Goal: Entertainment & Leisure: Consume media (video, audio)

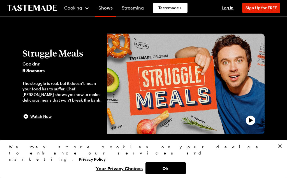
click at [173, 171] on button "Ok" at bounding box center [166, 169] width 40 height 12
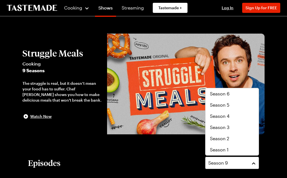
scroll to position [34, 0]
click at [233, 151] on div "Season 1" at bounding box center [232, 150] width 44 height 7
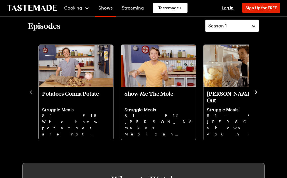
scroll to position [137, 0]
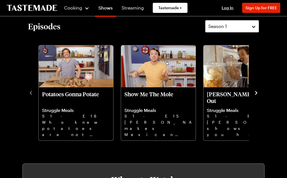
click at [255, 95] on icon "navigate to next item" at bounding box center [257, 93] width 6 height 6
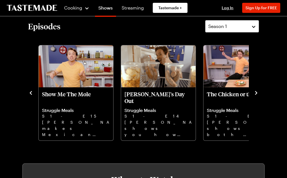
click at [255, 93] on icon "navigate to next item" at bounding box center [257, 93] width 6 height 6
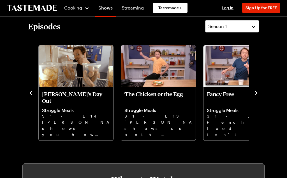
click at [258, 90] on icon "navigate to next item" at bounding box center [257, 93] width 6 height 6
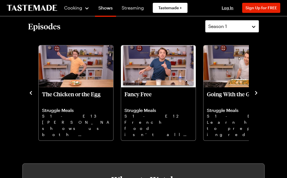
click at [259, 91] on icon "navigate to next item" at bounding box center [257, 93] width 6 height 6
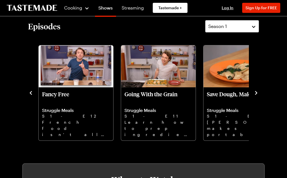
click at [259, 88] on div "Potatoes Gonna Potate Struggle Meals S1 - E16 Who knew potatoes are not only af…" at bounding box center [143, 93] width 231 height 98
click at [255, 93] on icon "navigate to next item" at bounding box center [257, 93] width 6 height 6
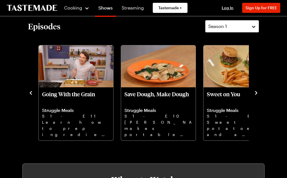
click at [255, 95] on icon "navigate to next item" at bounding box center [257, 93] width 6 height 6
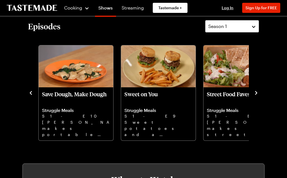
click at [256, 94] on icon "navigate to next item" at bounding box center [256, 93] width 2 height 4
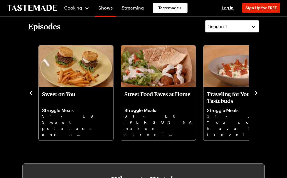
click at [258, 93] on icon "navigate to next item" at bounding box center [257, 93] width 6 height 6
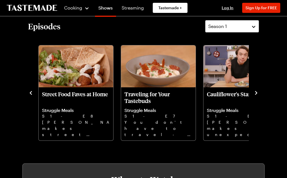
click at [258, 91] on icon "navigate to next item" at bounding box center [257, 93] width 6 height 6
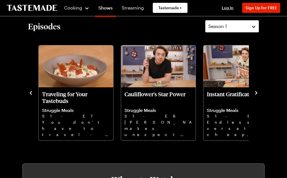
click at [257, 92] on icon "navigate to next item" at bounding box center [257, 93] width 6 height 6
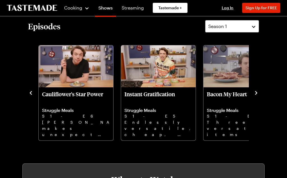
click at [258, 92] on icon "navigate to next item" at bounding box center [257, 93] width 6 height 6
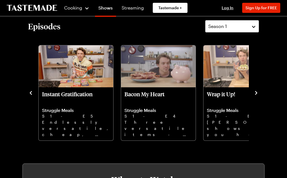
click at [262, 93] on div "Episodes Season 1 Potatoes Gonna Potate Struggle Meals S1 - E16 Who knew potato…" at bounding box center [143, 80] width 242 height 121
click at [256, 93] on icon "navigate to next item" at bounding box center [257, 93] width 6 height 6
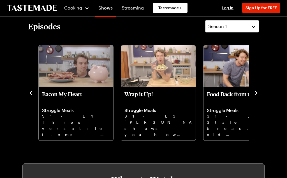
click at [263, 93] on div "Episodes Season 1 Potatoes Gonna Potate Struggle Meals S1 - E16 Who knew potato…" at bounding box center [143, 80] width 242 height 121
click at [259, 90] on icon "navigate to next item" at bounding box center [257, 93] width 6 height 6
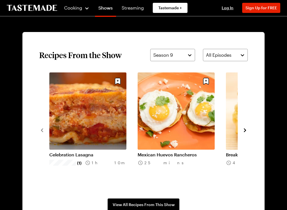
scroll to position [373, 0]
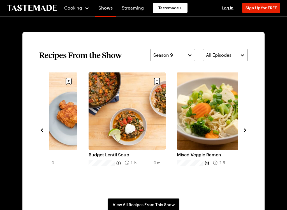
click at [136, 152] on link "Budget Lentil Soup" at bounding box center [127, 155] width 77 height 6
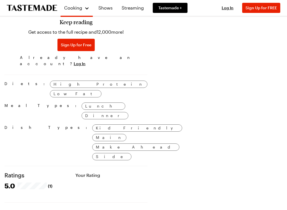
click at [117, 178] on html "Cooking Shows Streaming Tastemade + Log In Sign Up Log In Sign Up for FREE Sear…" at bounding box center [143, 20] width 287 height 787
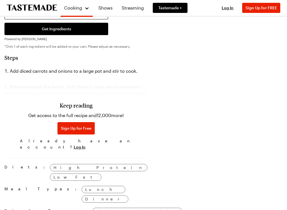
scroll to position [328, 0]
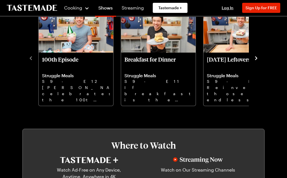
scroll to position [373, 0]
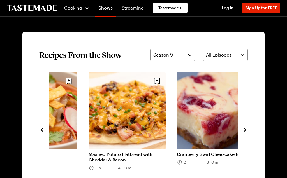
click at [248, 132] on icon "navigate to next item" at bounding box center [245, 130] width 6 height 6
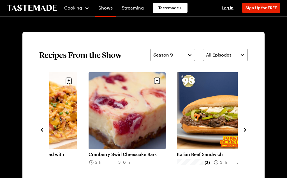
click at [244, 133] on icon "navigate to next item" at bounding box center [245, 130] width 6 height 6
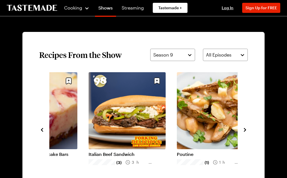
click at [243, 135] on div "Struggle [PERSON_NAME] 20 mins Turkey Tortilla Soup 3h 20m Mashed Potato Flatbr…" at bounding box center [143, 129] width 209 height 115
click at [246, 132] on icon "navigate to next item" at bounding box center [245, 130] width 6 height 6
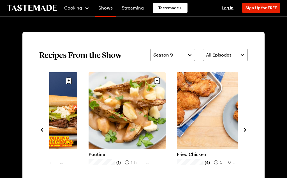
click at [247, 133] on icon "navigate to next item" at bounding box center [245, 130] width 6 height 6
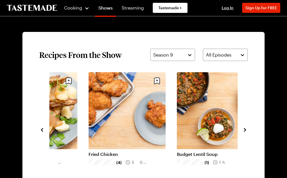
click at [249, 128] on section "Recipes From the Show Season 9 All Episodes Mashed Potato Flatbread with Chedda…" at bounding box center [143, 130] width 242 height 196
click at [247, 131] on icon "navigate to next item" at bounding box center [245, 130] width 6 height 6
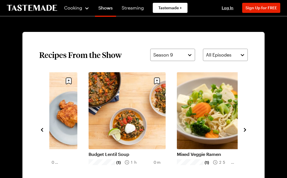
click at [246, 130] on icon "navigate to next item" at bounding box center [245, 130] width 2 height 4
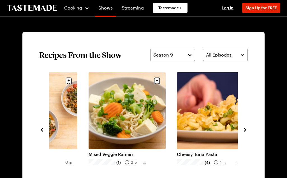
click at [247, 129] on icon "navigate to next item" at bounding box center [245, 130] width 6 height 6
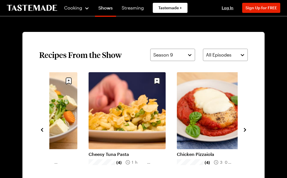
click at [247, 129] on icon "navigate to next item" at bounding box center [245, 130] width 6 height 6
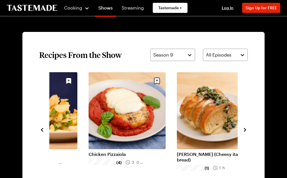
click at [254, 129] on section "Recipes From the Show Season 9 All Episodes Fried Chicken (4) 50 mins Budget Le…" at bounding box center [143, 130] width 242 height 196
click at [248, 129] on icon "navigate to next item" at bounding box center [245, 130] width 6 height 6
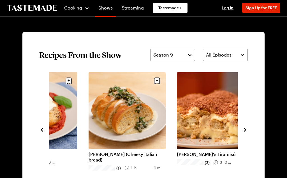
click at [248, 131] on icon "navigate to next item" at bounding box center [245, 130] width 6 height 6
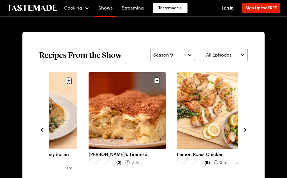
click at [247, 129] on icon "navigate to next item" at bounding box center [245, 130] width 6 height 6
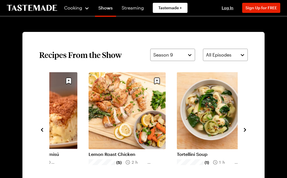
click at [247, 133] on icon "navigate to next item" at bounding box center [245, 130] width 6 height 6
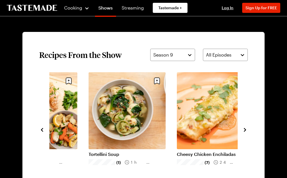
click at [251, 131] on section "Recipes From the Show Season 9 All Episodes Chicken Pizzaiola (4) 30 mins Spied…" at bounding box center [143, 130] width 242 height 196
click at [248, 131] on icon "navigate to next item" at bounding box center [245, 130] width 6 height 6
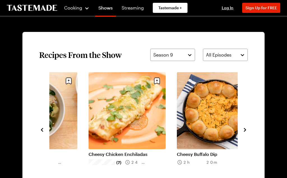
click at [247, 130] on icon "navigate to next item" at bounding box center [245, 130] width 6 height 6
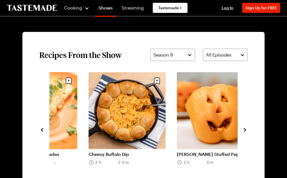
click at [247, 129] on icon "navigate to next item" at bounding box center [245, 130] width 6 height 6
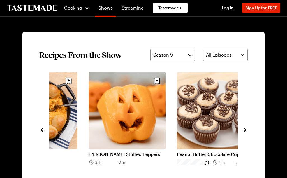
click at [246, 131] on icon "navigate to next item" at bounding box center [245, 130] width 6 height 6
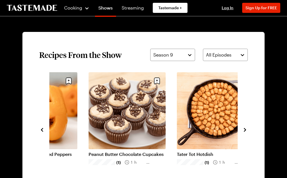
click at [248, 130] on icon "navigate to next item" at bounding box center [245, 130] width 6 height 6
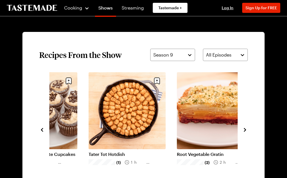
click at [247, 127] on button "navigate to next item" at bounding box center [245, 129] width 6 height 7
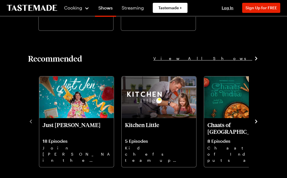
scroll to position [673, 0]
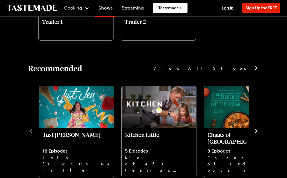
click at [258, 130] on icon "navigate to next item" at bounding box center [257, 132] width 6 height 6
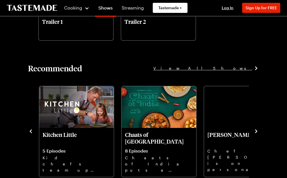
scroll to position [673, 0]
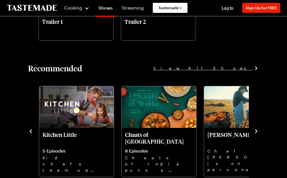
click at [262, 70] on div "Recommended View All Shows Just Jen 18 Episodes Join [PERSON_NAME] in the kitch…" at bounding box center [143, 120] width 242 height 115
click at [243, 71] on span "View All Shows" at bounding box center [203, 68] width 99 height 6
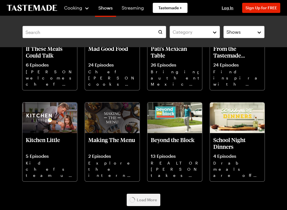
scroll to position [1815, 0]
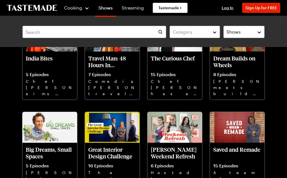
scroll to position [1436, 0]
